Goal: Submit feedback/report problem

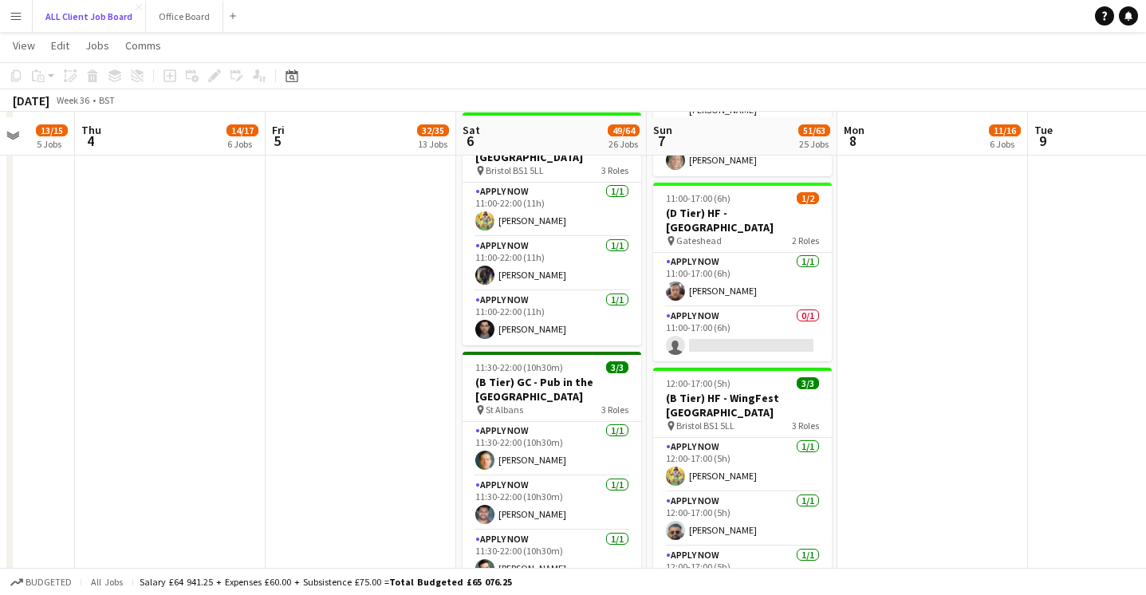
scroll to position [3080, 0]
